Goal: Task Accomplishment & Management: Manage account settings

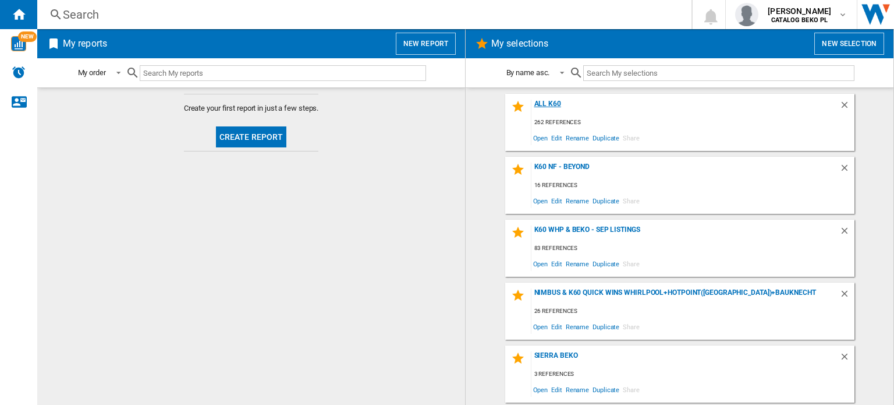
click at [553, 103] on div "All K60" at bounding box center [685, 108] width 308 height 16
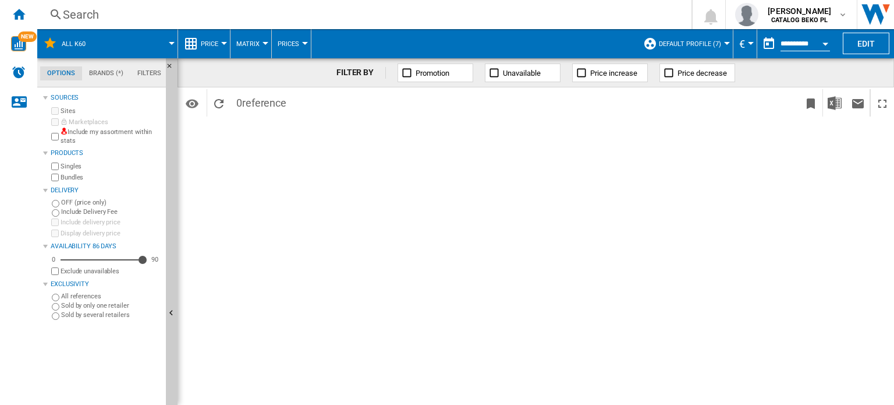
click at [62, 42] on span "All K60" at bounding box center [74, 44] width 24 height 8
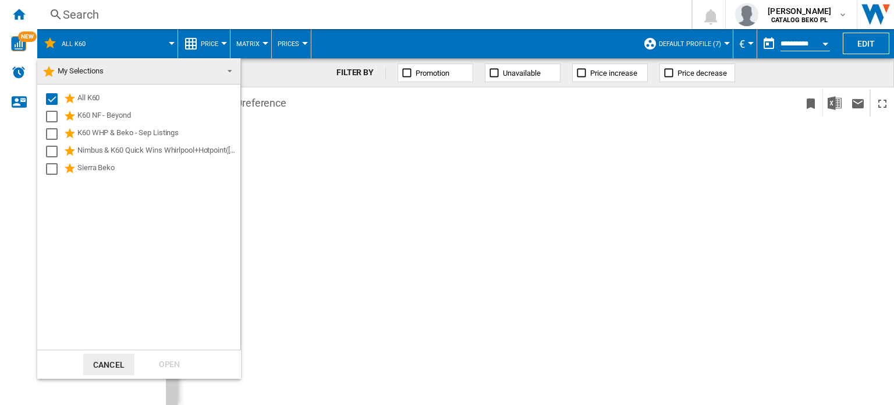
click at [133, 13] on md-backdrop at bounding box center [447, 202] width 894 height 405
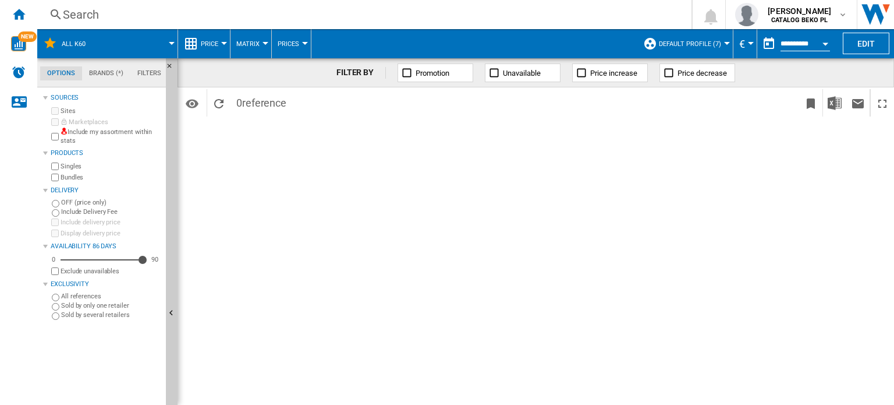
click at [703, 42] on span "Default profile (7)" at bounding box center [690, 44] width 62 height 8
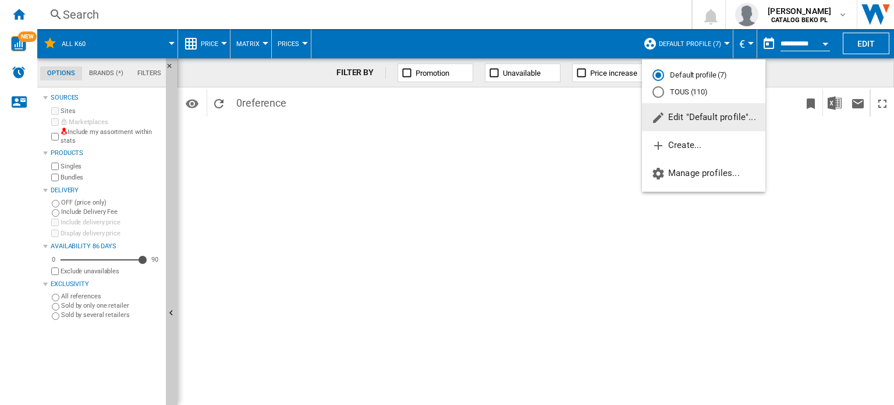
click at [686, 93] on md-radio-button "TOUS (110)" at bounding box center [703, 92] width 102 height 11
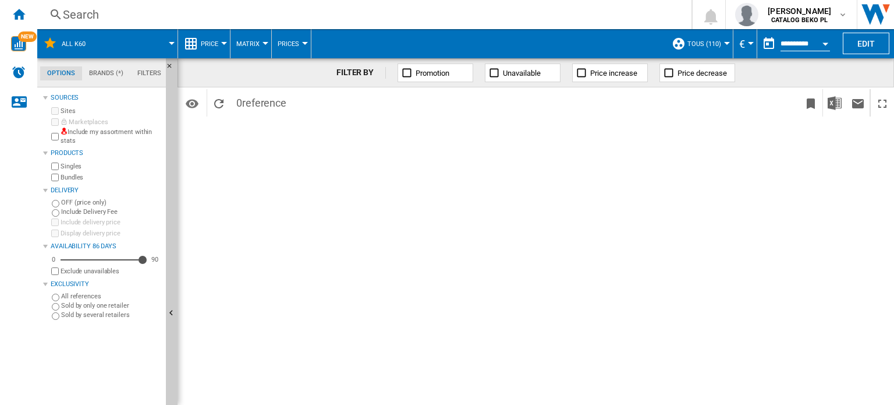
click at [708, 42] on span "TOUS (110)" at bounding box center [704, 44] width 34 height 8
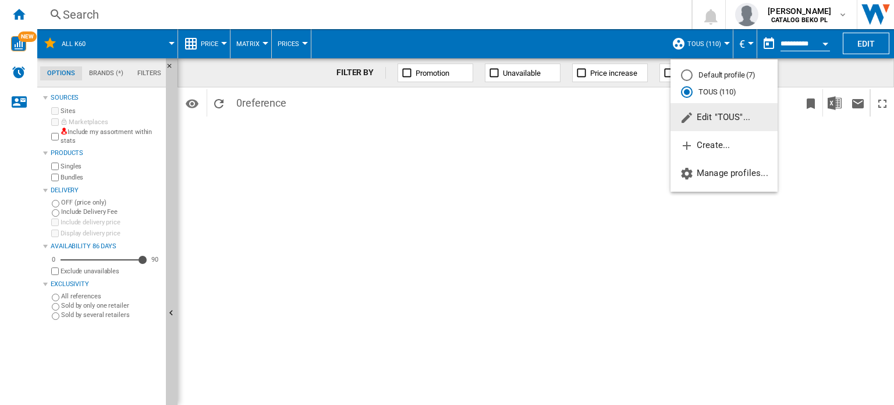
click at [706, 119] on span "Edit "TOUS"..." at bounding box center [715, 117] width 70 height 10
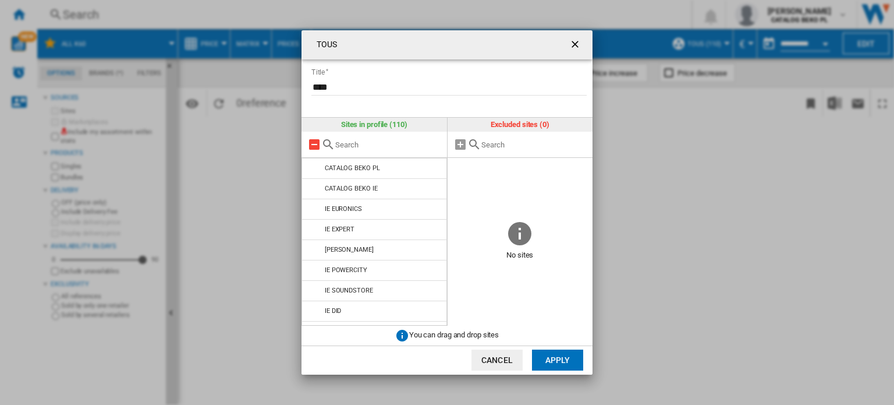
click at [310, 143] on md-icon "TOUS Title ..." at bounding box center [314, 144] width 14 height 14
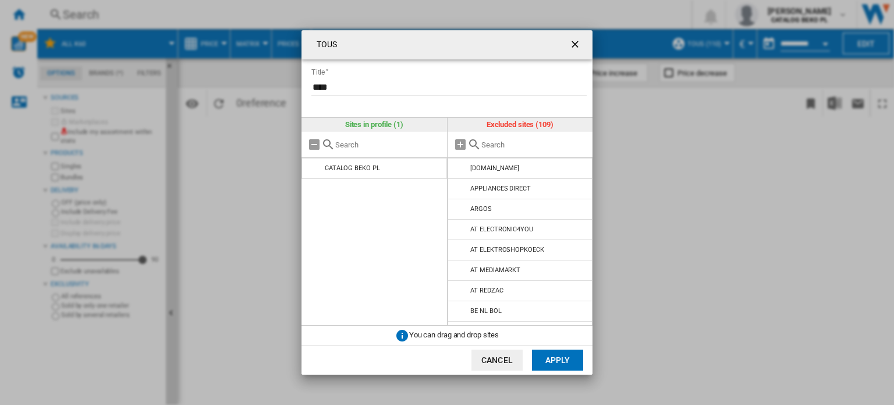
click at [512, 140] on input "TOUS Title ..." at bounding box center [534, 144] width 106 height 9
type input "de"
click at [461, 212] on md-icon "TOUS Title ..." at bounding box center [461, 209] width 14 height 14
click at [457, 231] on md-icon "TOUS Title ..." at bounding box center [461, 229] width 14 height 14
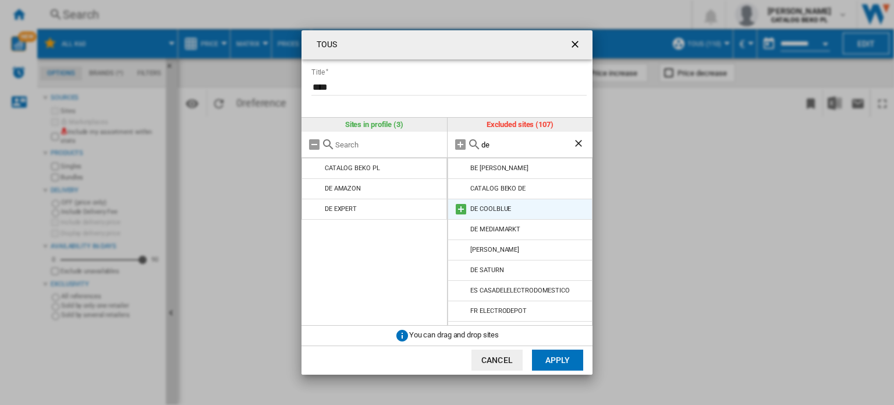
click at [460, 212] on md-icon "TOUS Title ..." at bounding box center [461, 209] width 14 height 14
click at [459, 210] on md-icon "TOUS Title ..." at bounding box center [461, 209] width 14 height 14
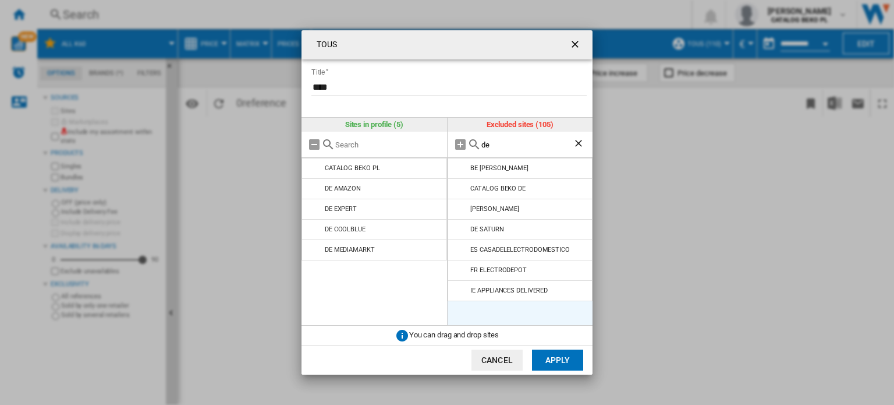
click at [459, 210] on md-icon "TOUS Title ..." at bounding box center [461, 209] width 14 height 14
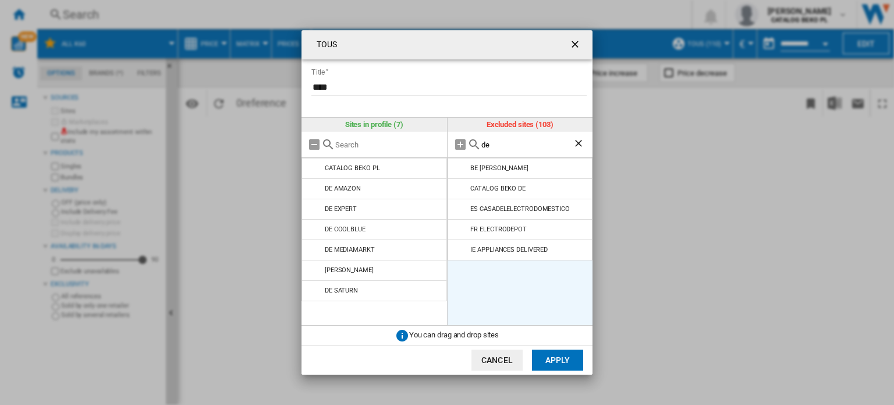
click at [552, 365] on button "Apply" at bounding box center [557, 359] width 51 height 21
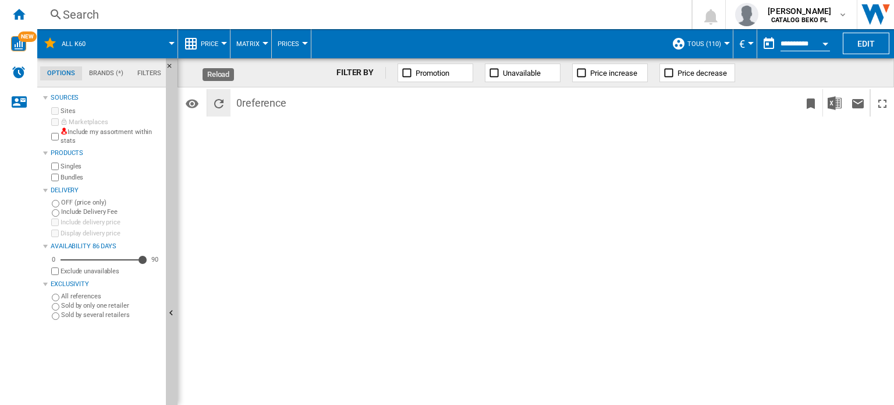
click at [221, 99] on ng-md-icon "Reload" at bounding box center [219, 104] width 14 height 14
click at [76, 41] on span "All K60" at bounding box center [74, 44] width 24 height 8
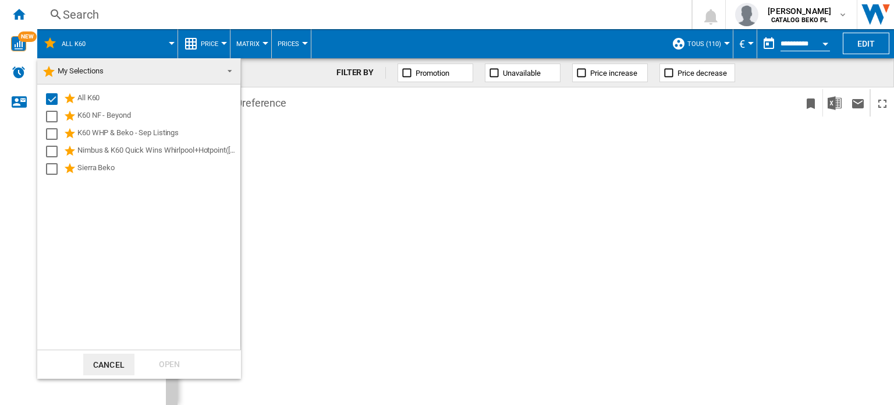
click at [391, 186] on md-backdrop at bounding box center [447, 202] width 894 height 405
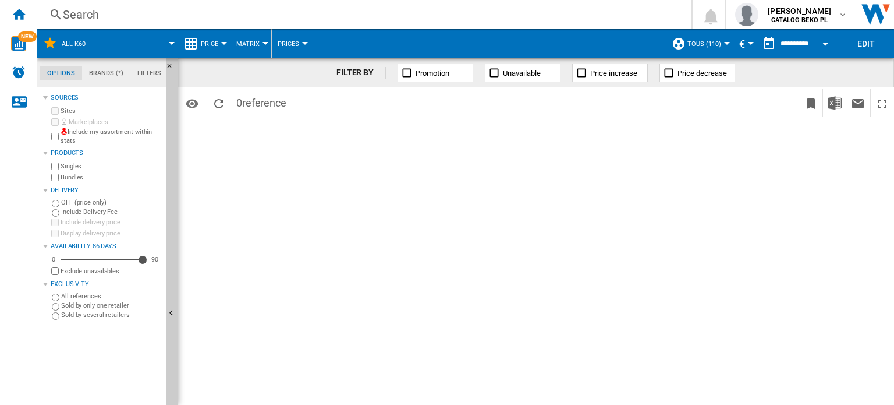
click at [719, 41] on button "TOUS (110)" at bounding box center [707, 43] width 40 height 29
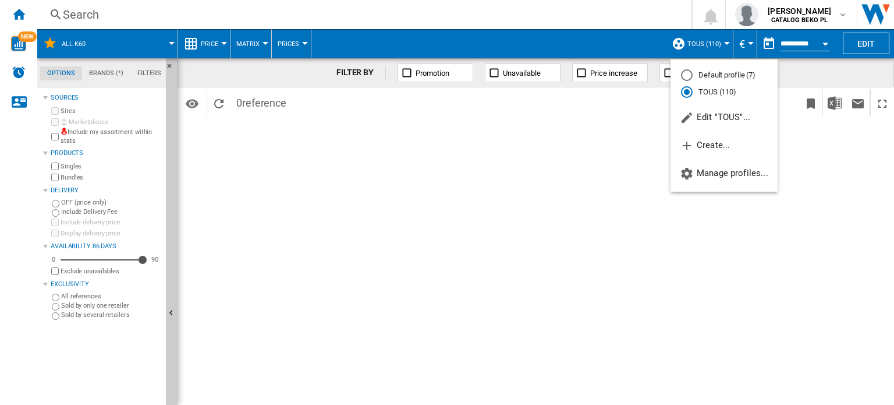
click at [814, 16] on md-backdrop at bounding box center [447, 202] width 894 height 405
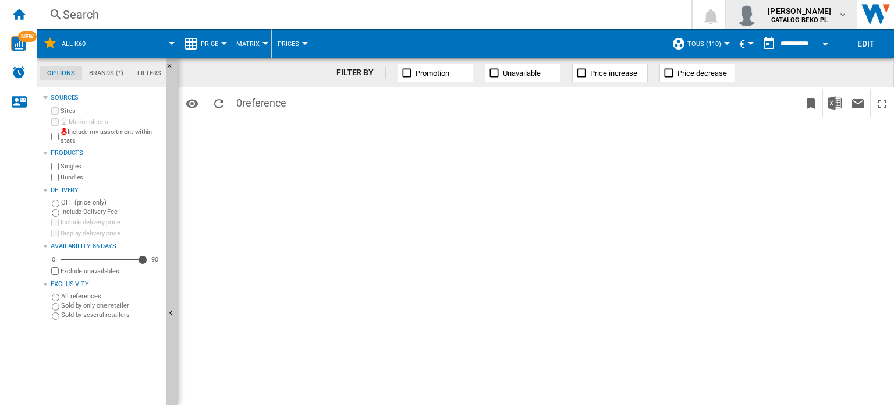
click at [843, 16] on md-icon "button" at bounding box center [842, 14] width 9 height 9
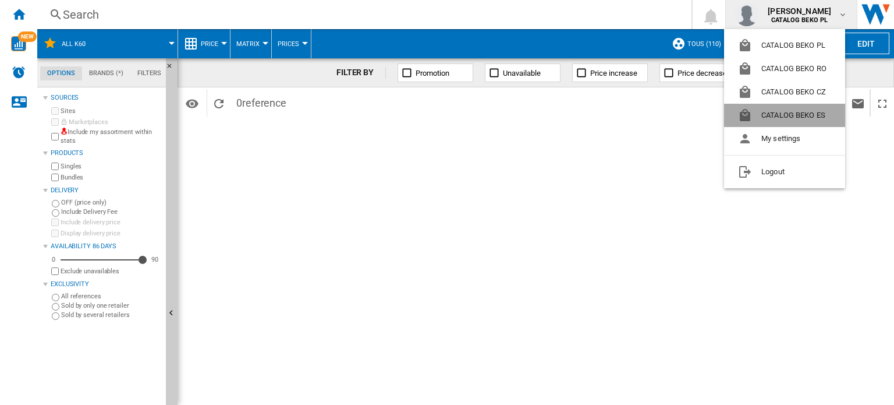
click at [782, 111] on button "CATALOG BEKO ES" at bounding box center [784, 115] width 121 height 23
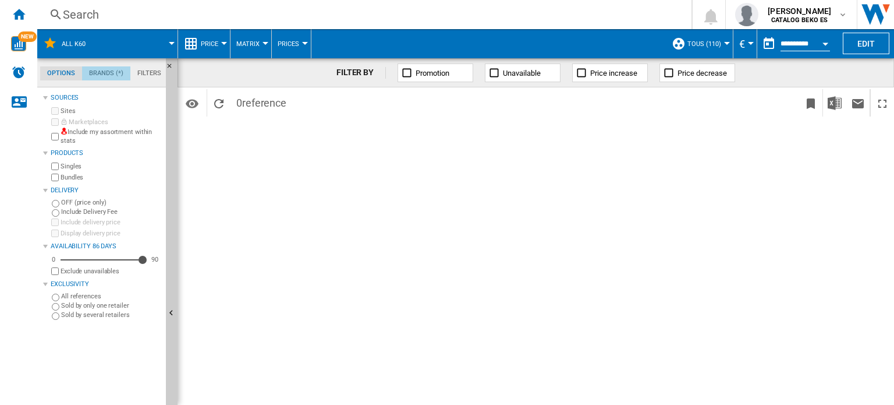
click at [112, 79] on md-tab-item "Brands (*)" at bounding box center [106, 73] width 48 height 14
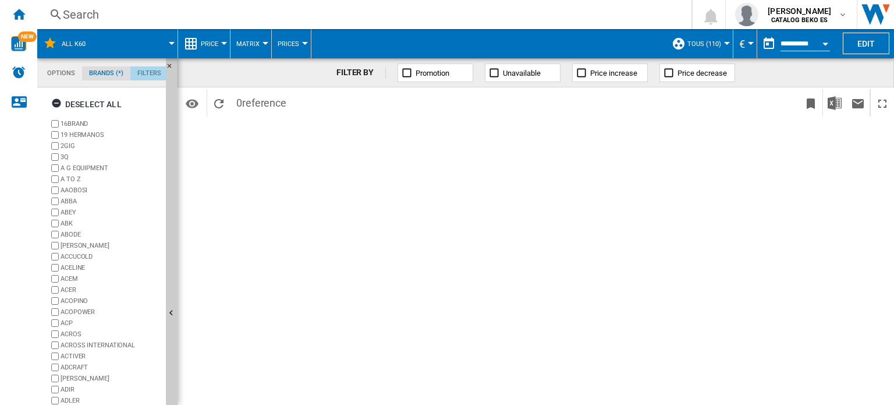
click at [140, 73] on md-tab-item "Filters" at bounding box center [149, 73] width 38 height 14
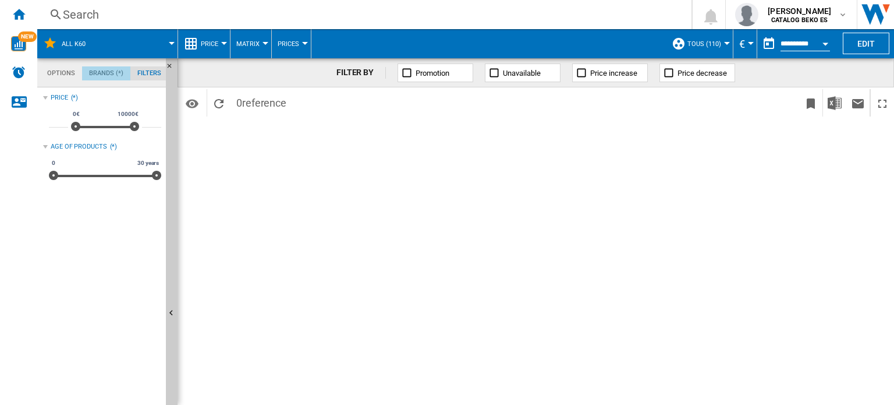
click at [107, 74] on md-tab-item "Brands (*)" at bounding box center [106, 73] width 48 height 14
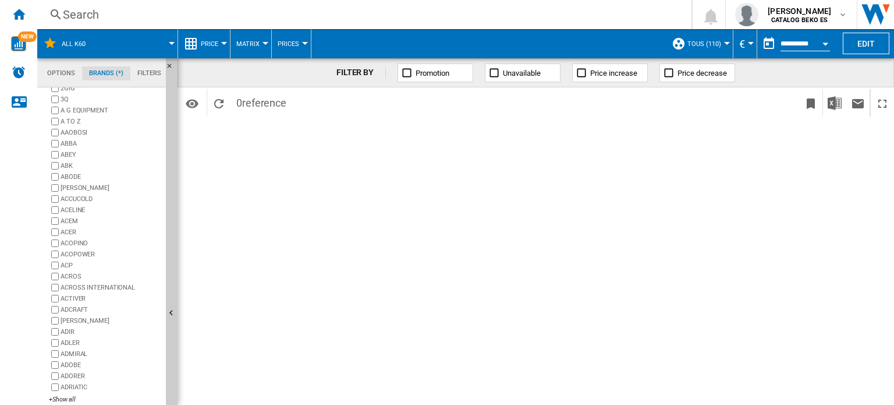
scroll to position [65, 0]
click at [67, 393] on div "+Show all" at bounding box center [105, 392] width 112 height 9
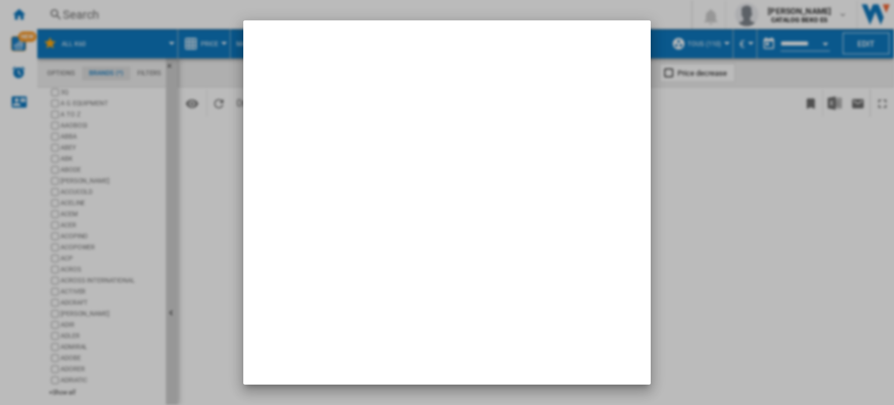
click at [760, 206] on div at bounding box center [447, 202] width 894 height 405
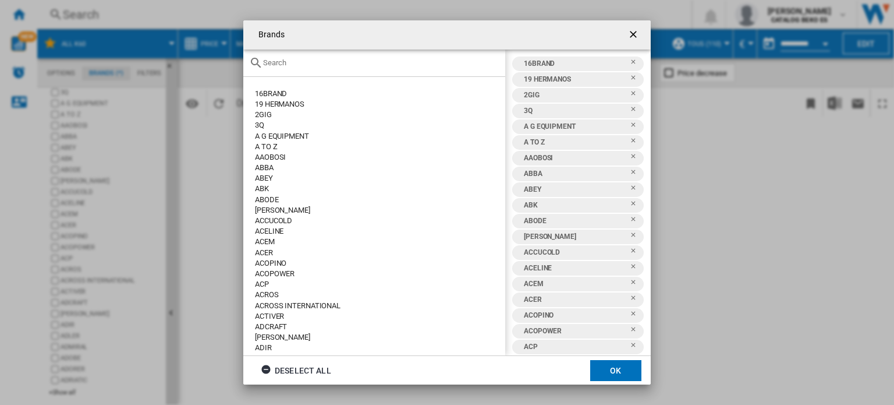
click at [635, 30] on ng-md-icon "getI18NText('BUTTONS.CLOSE_DIALOG')" at bounding box center [634, 36] width 14 height 14
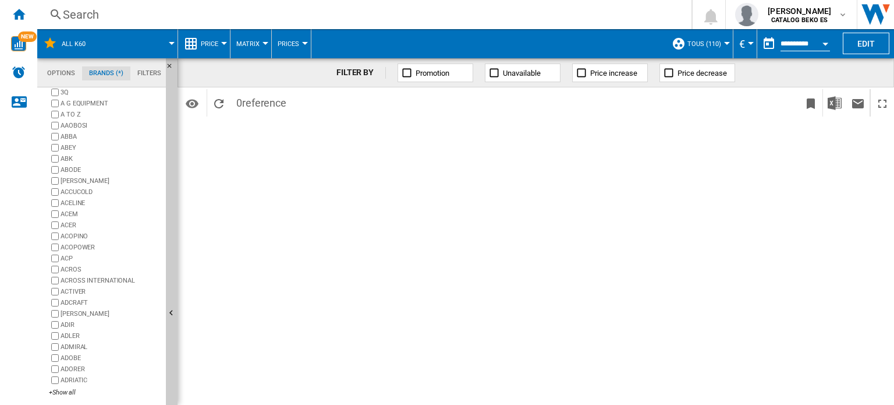
click at [70, 46] on span "All K60" at bounding box center [74, 44] width 24 height 8
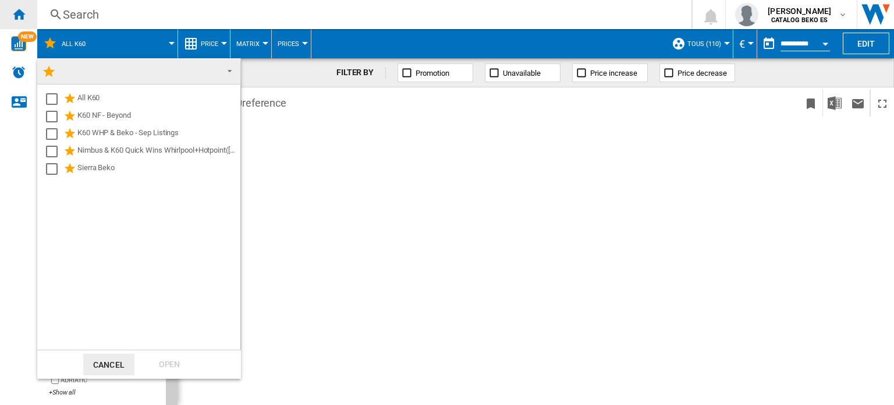
click at [21, 10] on md-backdrop at bounding box center [447, 202] width 894 height 405
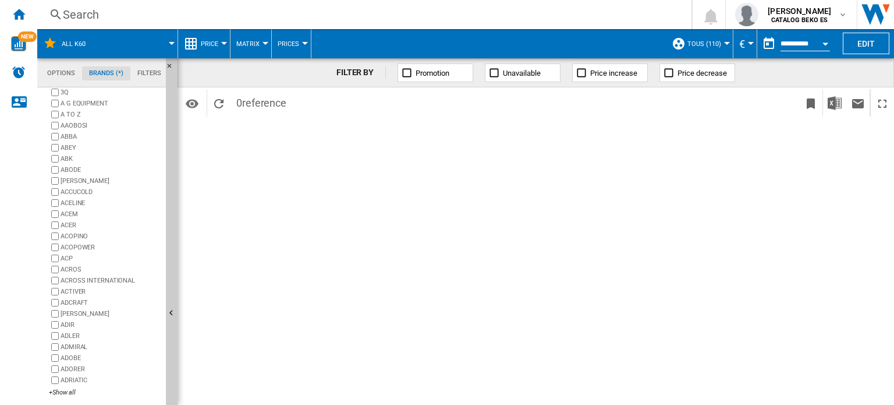
click at [21, 12] on ng-md-icon "Home" at bounding box center [19, 14] width 14 height 14
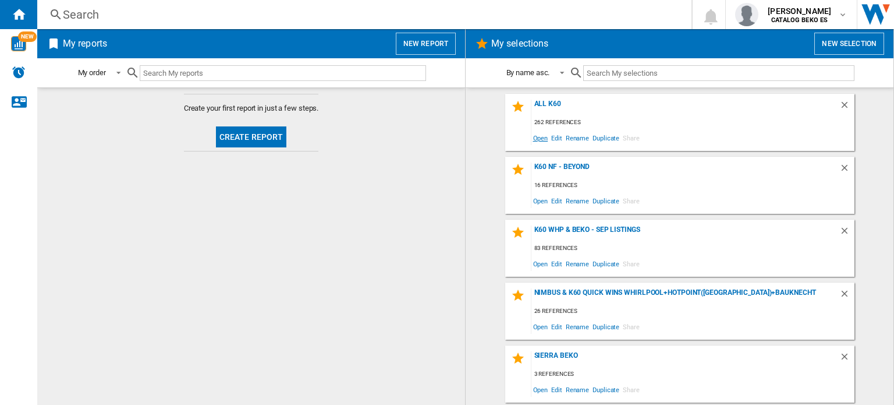
click at [542, 138] on span "Open" at bounding box center [540, 138] width 19 height 16
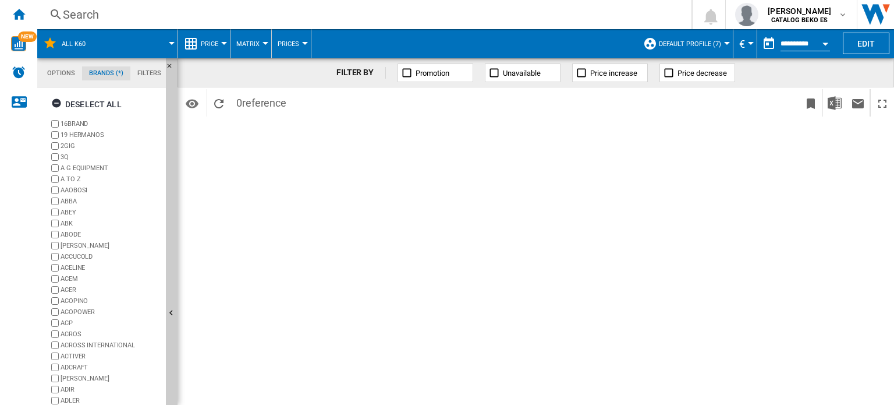
click at [680, 41] on span "Default profile (7)" at bounding box center [690, 44] width 62 height 8
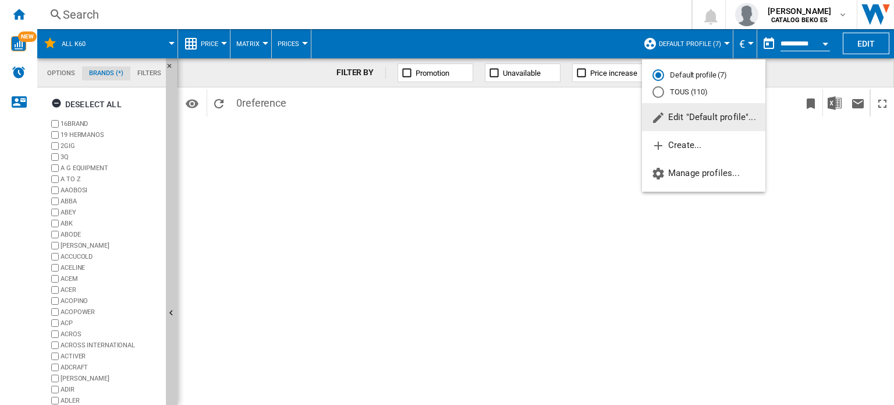
click at [665, 89] on md-radio-button "TOUS (110)" at bounding box center [703, 92] width 102 height 11
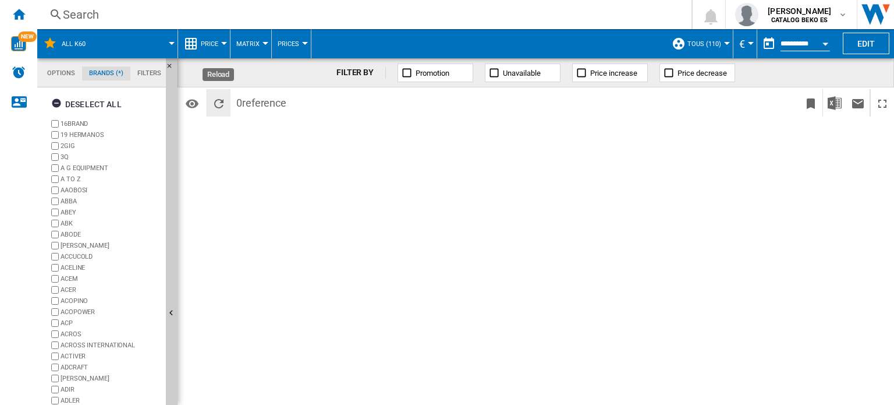
click at [207, 102] on button "Reload" at bounding box center [218, 102] width 23 height 27
click at [212, 103] on ng-md-icon "Reload" at bounding box center [219, 104] width 14 height 14
